Goal: Task Accomplishment & Management: Use online tool/utility

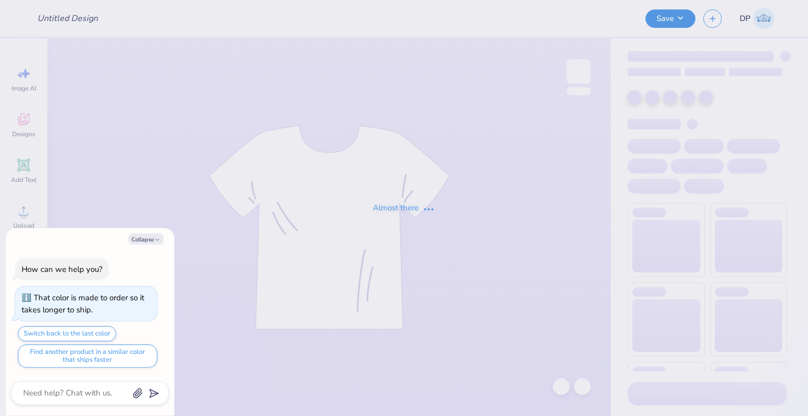
type input "1-800 BCA Tank #2"
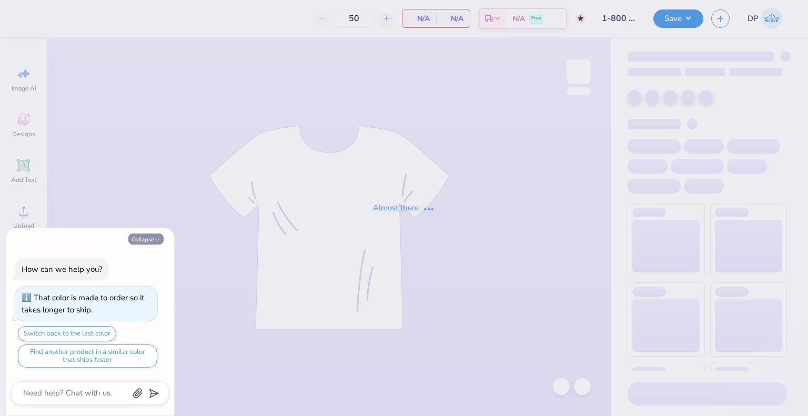
click at [155, 236] on button "Collapse" at bounding box center [145, 238] width 35 height 11
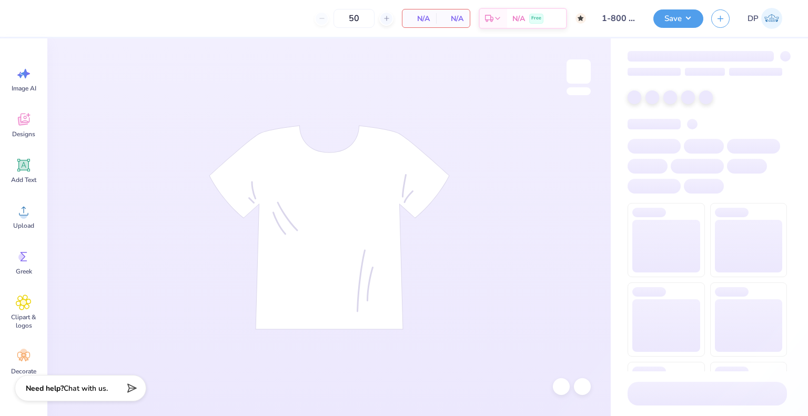
type textarea "x"
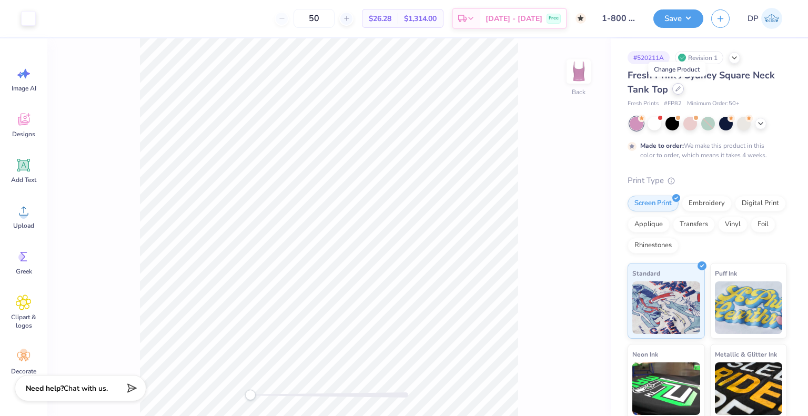
click at [679, 90] on div at bounding box center [678, 89] width 12 height 12
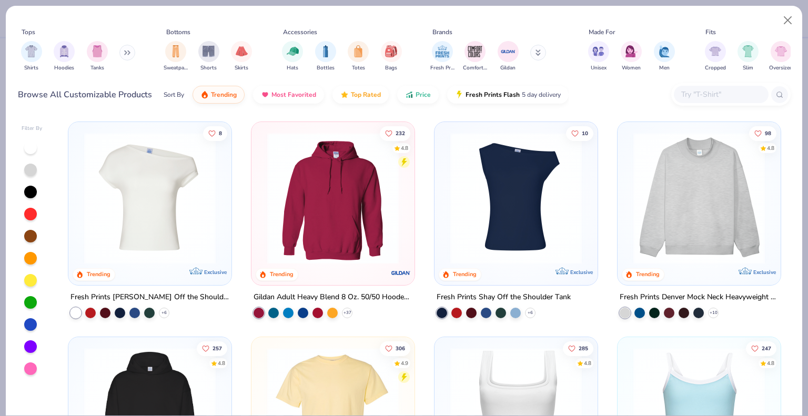
click at [682, 97] on input "text" at bounding box center [720, 94] width 81 height 12
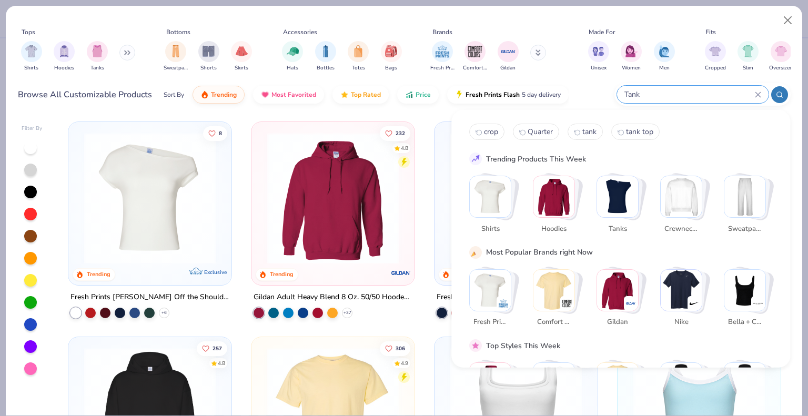
type input "Tank"
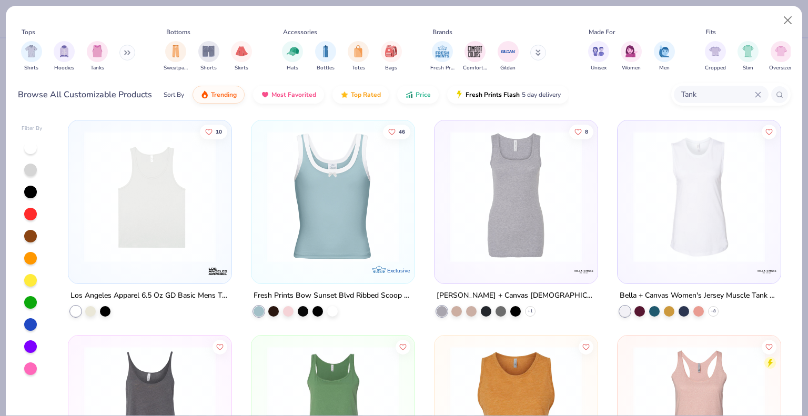
scroll to position [1788, 0]
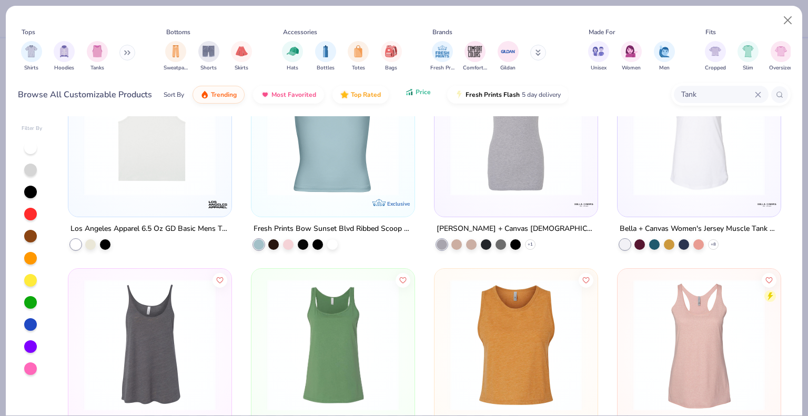
click at [415, 92] on span "Price" at bounding box center [422, 92] width 15 height 8
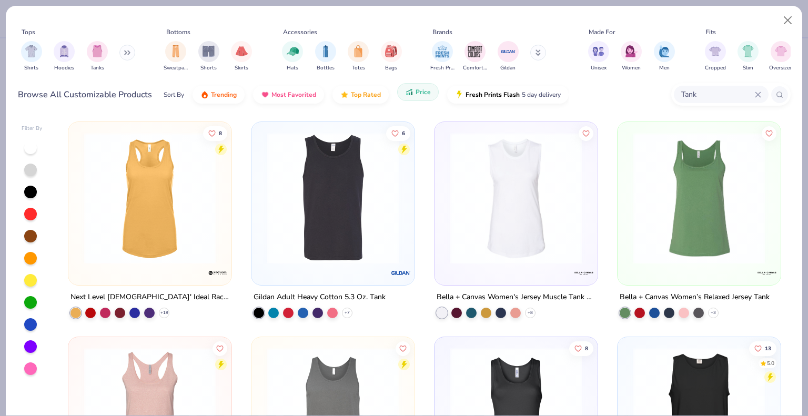
click at [415, 92] on span "Price" at bounding box center [422, 92] width 15 height 8
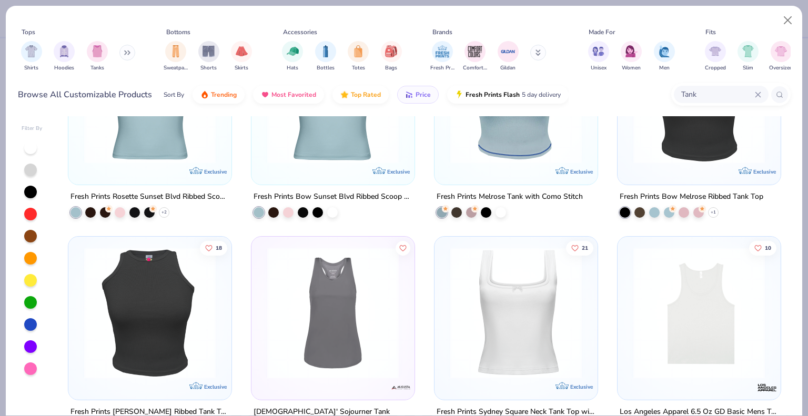
scroll to position [684, 0]
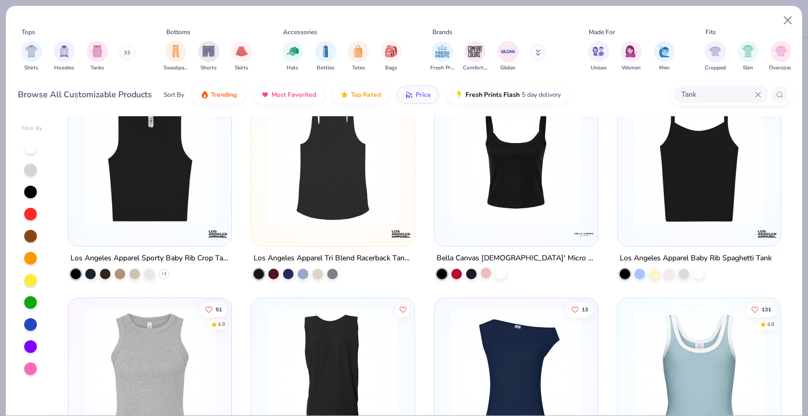
click at [484, 271] on div at bounding box center [486, 273] width 11 height 11
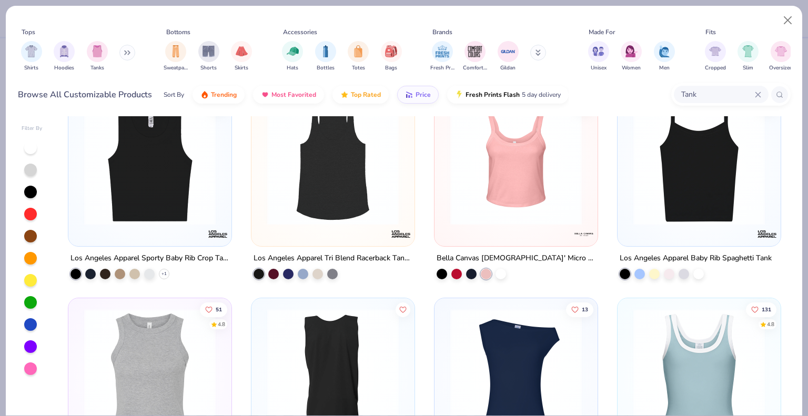
click at [543, 218] on img at bounding box center [516, 159] width 142 height 131
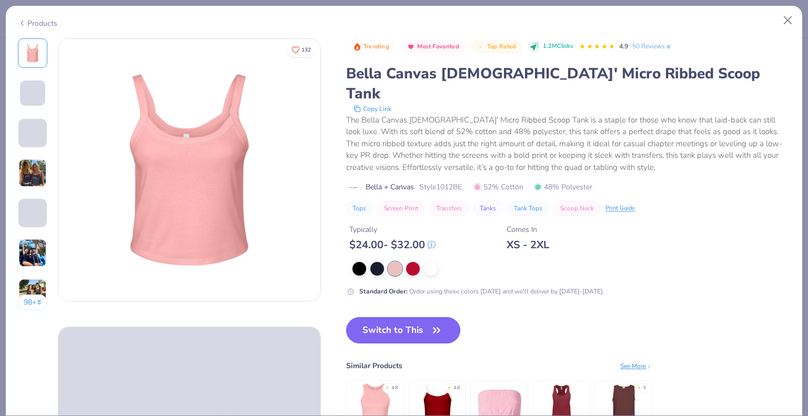
click at [405, 317] on button "Switch to This" at bounding box center [403, 330] width 114 height 26
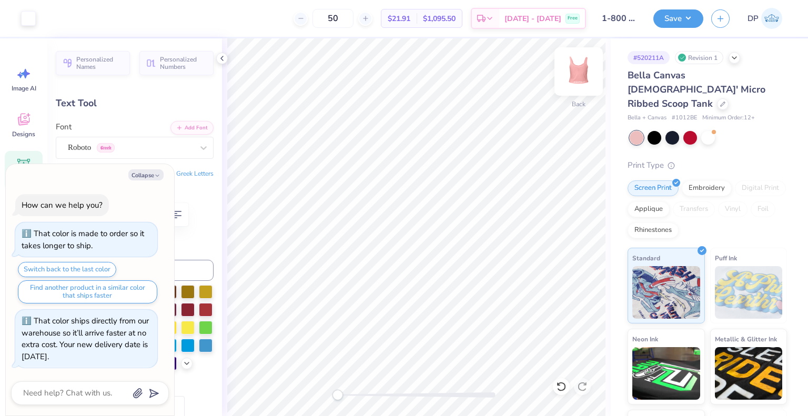
click at [574, 71] on img at bounding box center [578, 71] width 42 height 42
type textarea "x"
type input "6.60"
type input "0.54"
type input "8.96"
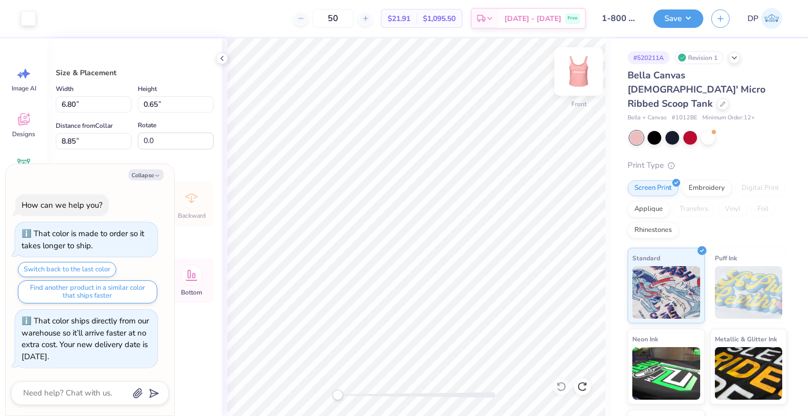
type textarea "x"
type input "8.47"
type textarea "x"
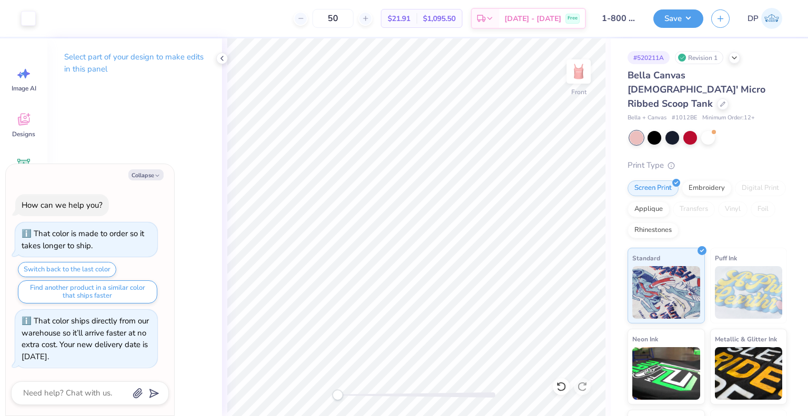
drag, startPoint x: 423, startPoint y: 14, endPoint x: 373, endPoint y: 34, distance: 53.6
click at [410, 14] on span "$21.91" at bounding box center [399, 18] width 23 height 11
drag, startPoint x: 367, startPoint y: 18, endPoint x: 318, endPoint y: 21, distance: 48.5
click at [318, 21] on div "50" at bounding box center [332, 18] width 79 height 19
type input "12"
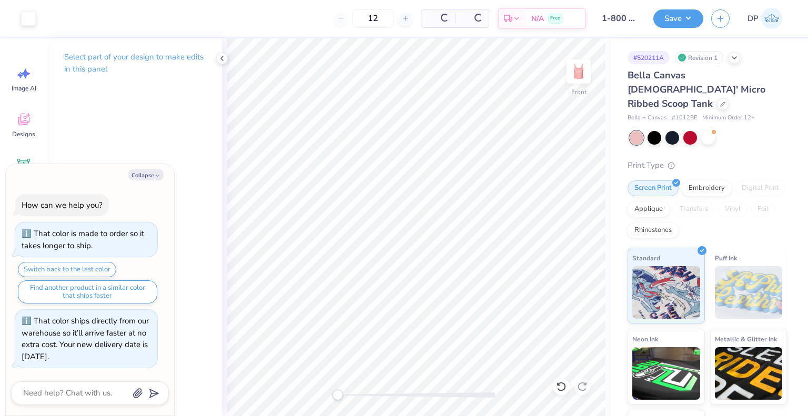
type textarea "x"
type input "12"
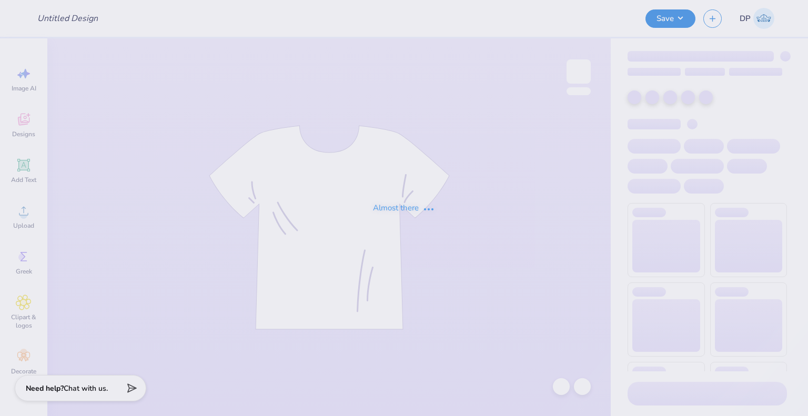
type input "1"
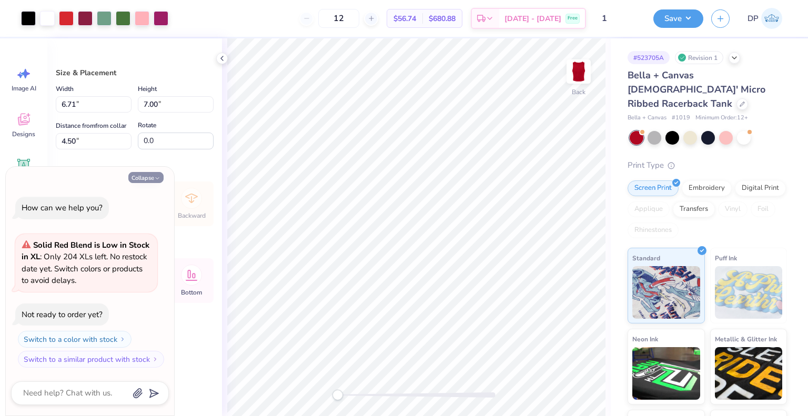
click at [152, 180] on button "Collapse" at bounding box center [145, 177] width 35 height 11
type textarea "x"
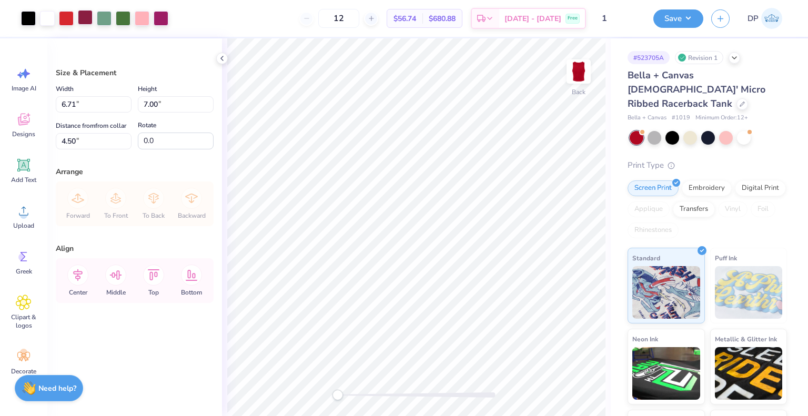
click at [82, 16] on div at bounding box center [85, 17] width 15 height 15
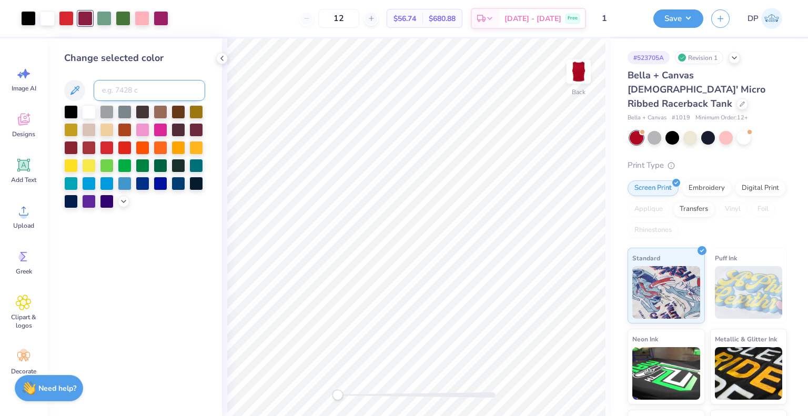
click at [134, 88] on input at bounding box center [149, 90] width 111 height 21
type input "7648"
click at [561, 384] on icon at bounding box center [561, 386] width 11 height 11
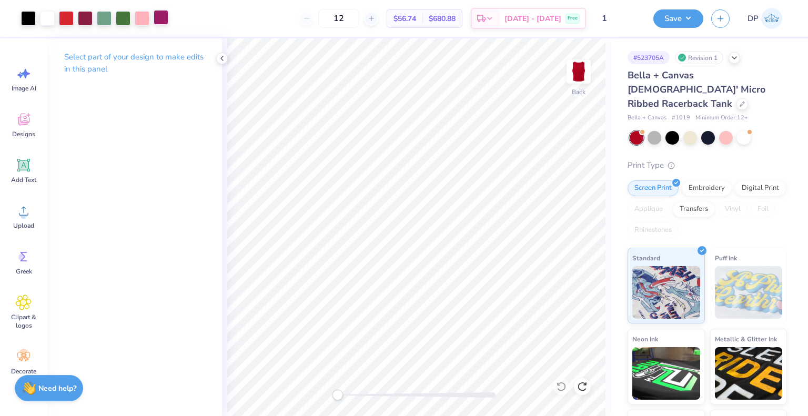
click at [164, 14] on div at bounding box center [161, 17] width 15 height 15
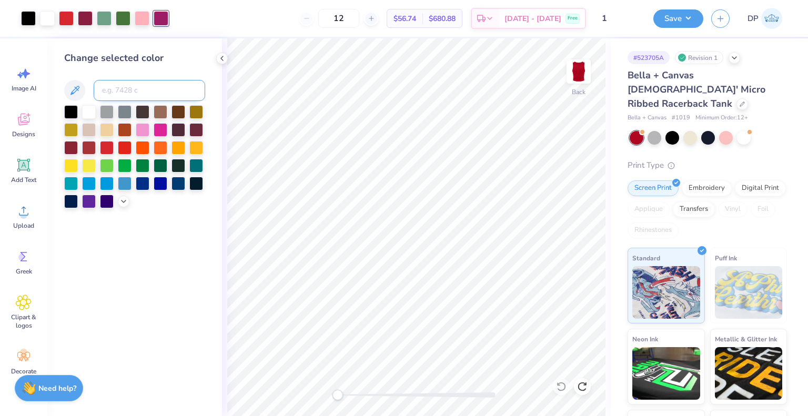
click at [159, 88] on input at bounding box center [149, 90] width 111 height 21
type input "8"
type input "208"
click at [560, 385] on icon at bounding box center [561, 386] width 11 height 11
click at [583, 384] on icon at bounding box center [582, 386] width 11 height 11
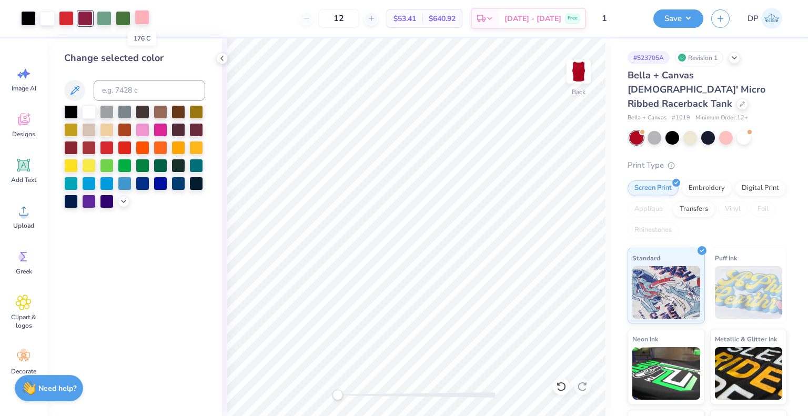
click at [142, 21] on div at bounding box center [142, 17] width 15 height 15
click at [147, 90] on input at bounding box center [149, 90] width 111 height 21
type input "1795"
click at [680, 17] on button "Save" at bounding box center [678, 17] width 50 height 18
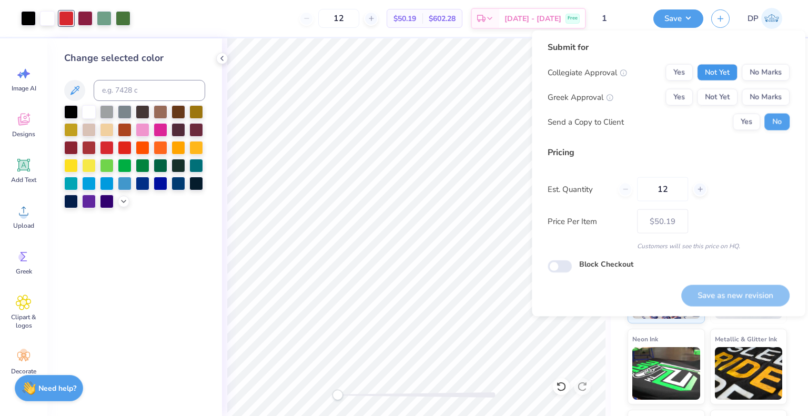
click at [717, 77] on button "Not Yet" at bounding box center [717, 72] width 40 height 17
click at [715, 87] on div "Collegiate Approval Yes Not Yet No Marks Greek Approval Yes Not Yet No Marks Se…" at bounding box center [668, 97] width 242 height 66
click at [715, 92] on button "Not Yet" at bounding box center [717, 97] width 40 height 17
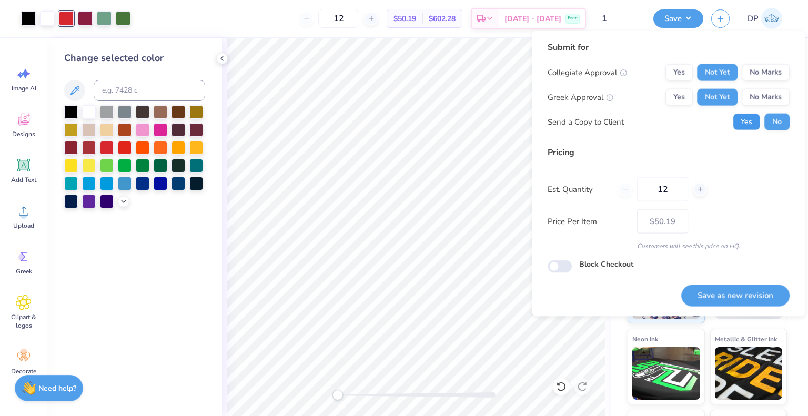
click at [742, 121] on button "Yes" at bounding box center [746, 122] width 27 height 17
click at [713, 294] on button "Save as new revision" at bounding box center [735, 295] width 108 height 22
type input "$50.19"
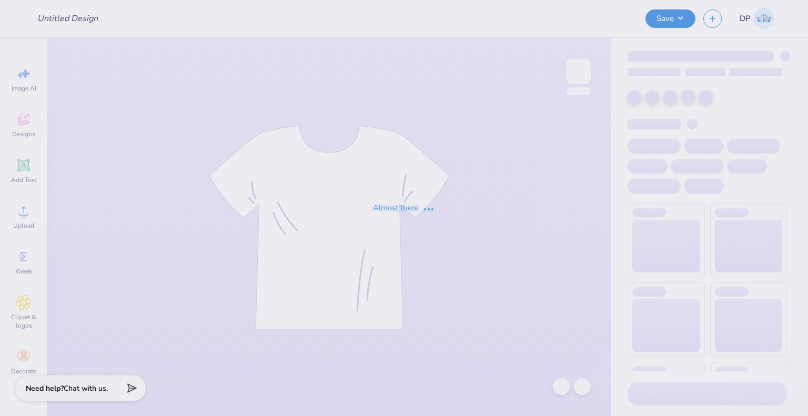
type input "1"
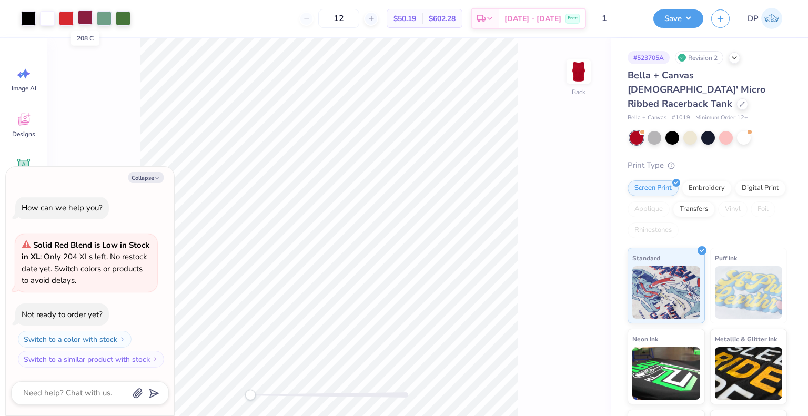
click at [84, 18] on div at bounding box center [85, 17] width 15 height 15
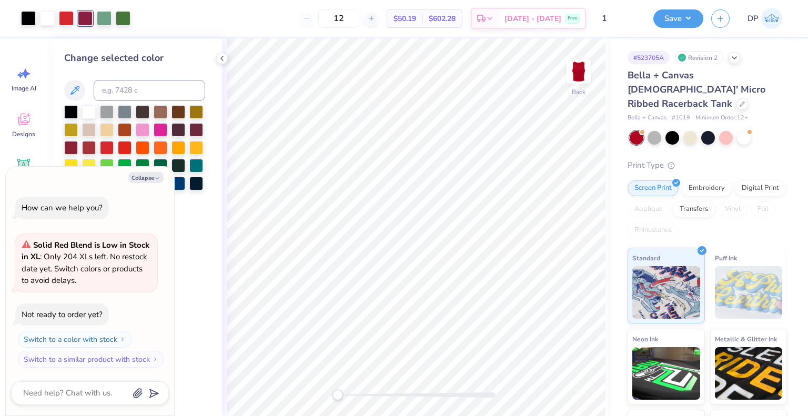
type textarea "x"
click at [141, 95] on input at bounding box center [149, 90] width 111 height 21
type input "1795"
type textarea "x"
click at [562, 387] on icon at bounding box center [561, 386] width 11 height 11
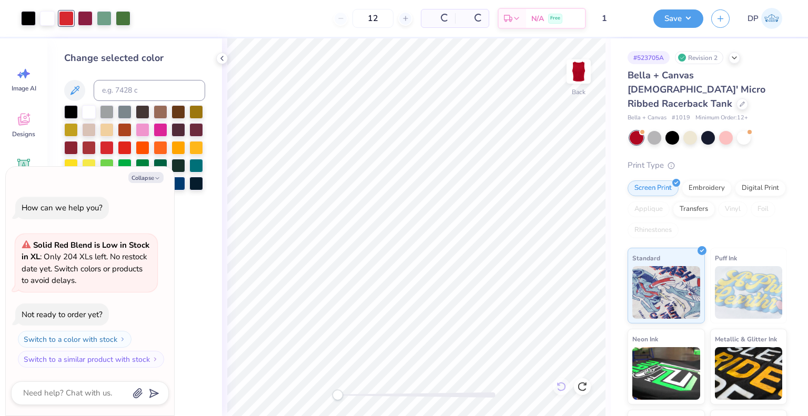
type textarea "x"
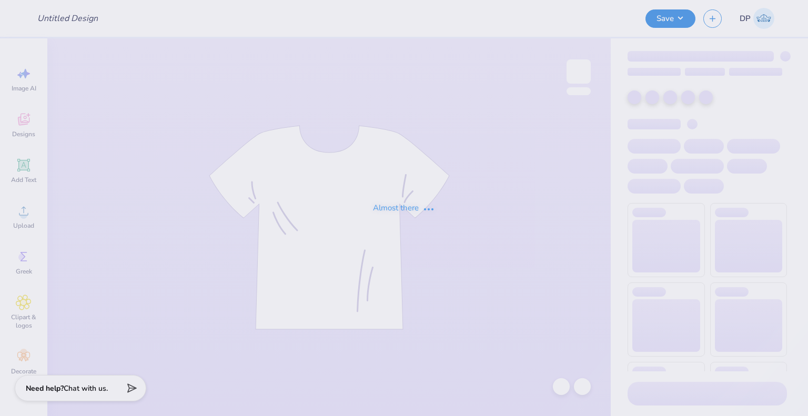
type input "SSS Merch"
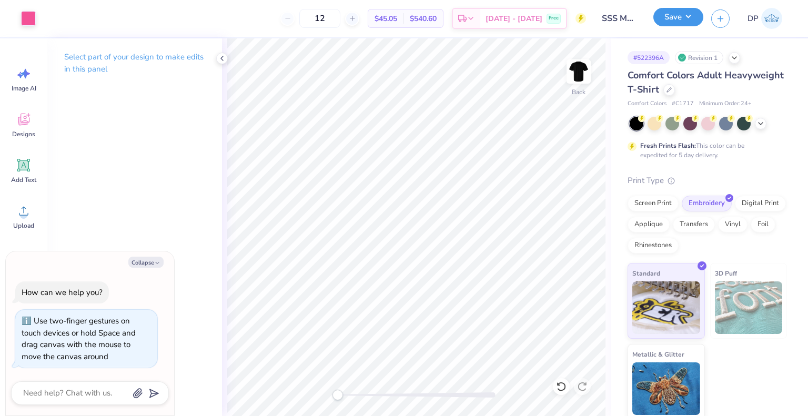
click at [669, 22] on button "Save" at bounding box center [678, 17] width 50 height 18
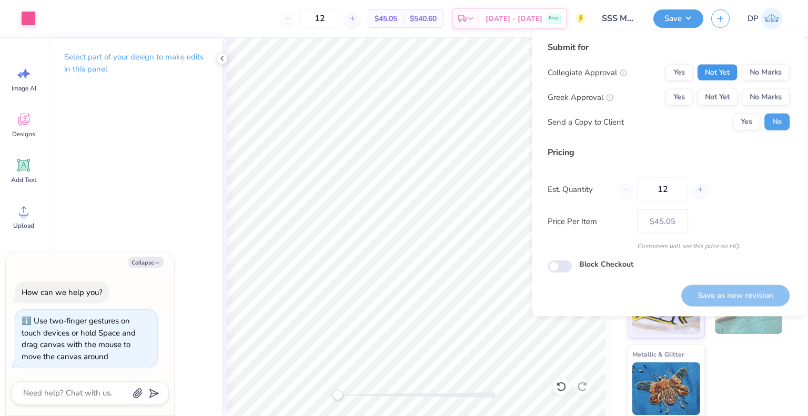
click at [709, 71] on button "Not Yet" at bounding box center [717, 72] width 40 height 17
click at [715, 91] on button "Not Yet" at bounding box center [717, 97] width 40 height 17
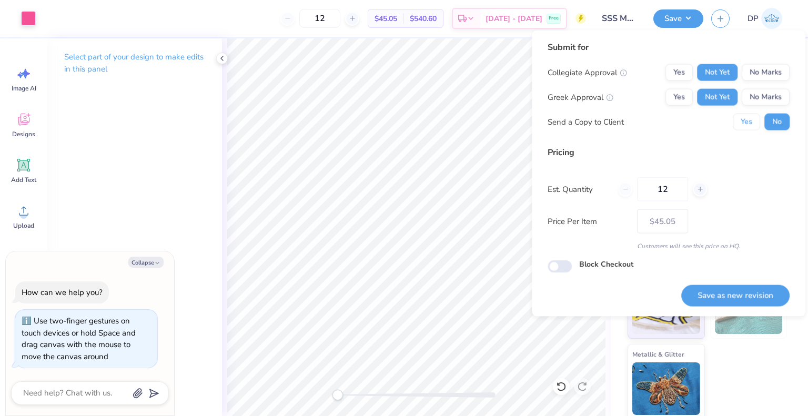
click at [749, 125] on button "Yes" at bounding box center [746, 122] width 27 height 17
click at [754, 300] on button "Save as new revision" at bounding box center [735, 295] width 108 height 22
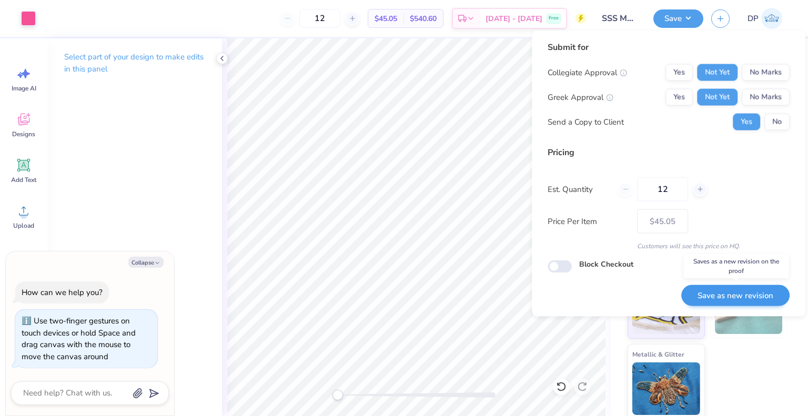
type textarea "x"
type input "– –"
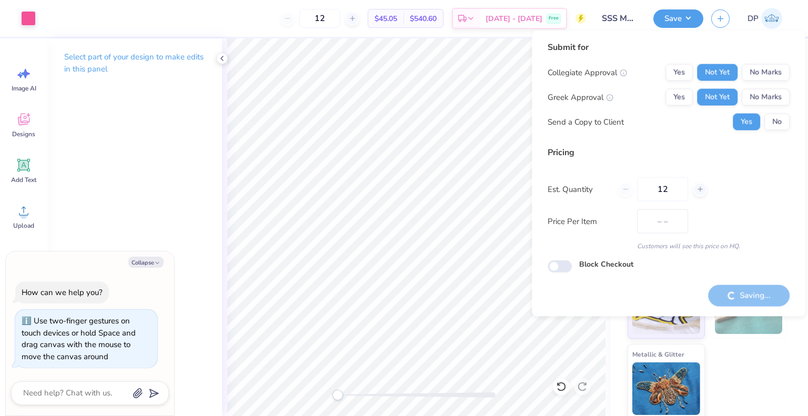
type textarea "x"
type input "$45.05"
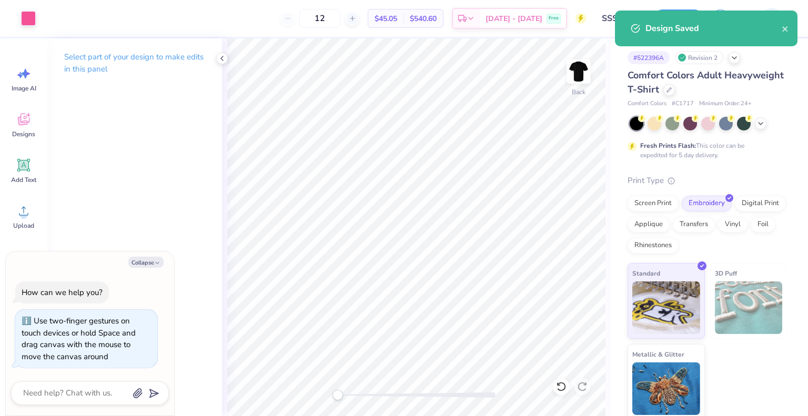
type textarea "x"
